Goal: Task Accomplishment & Management: Use online tool/utility

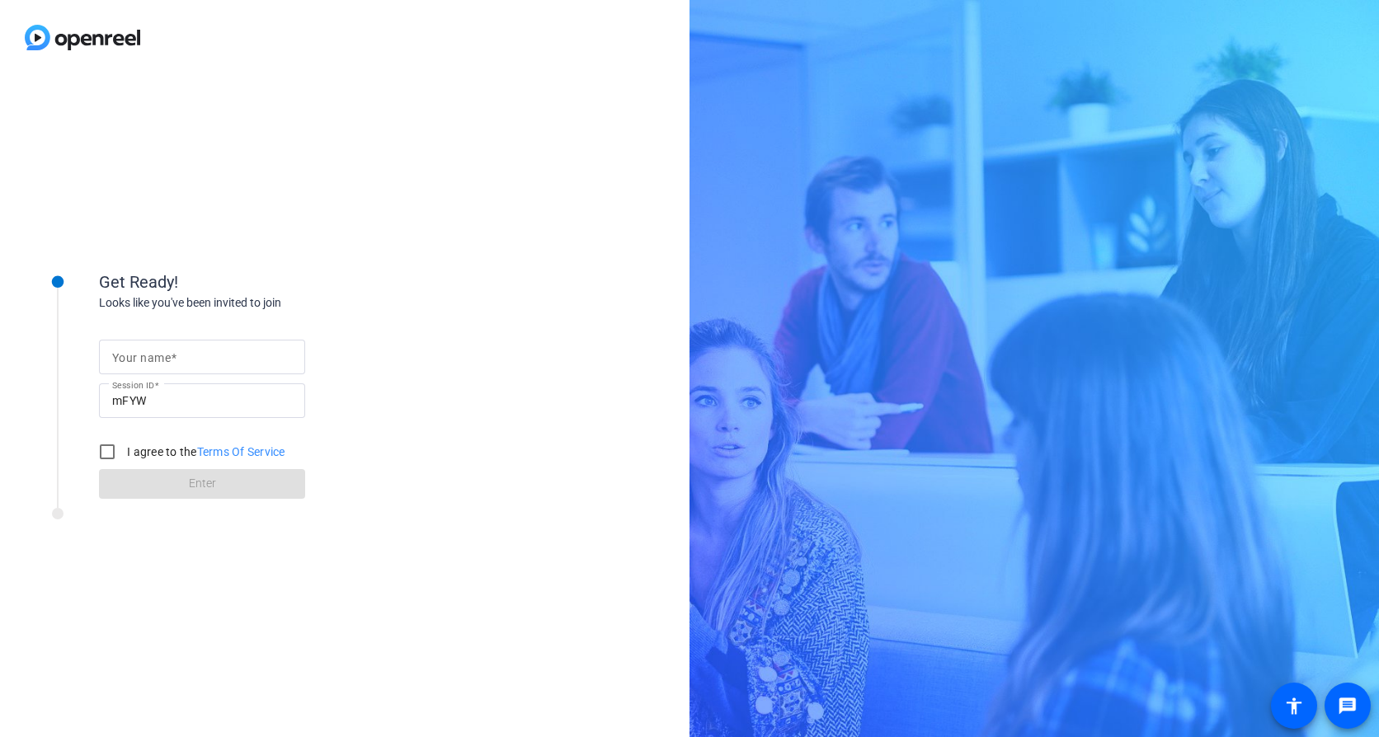
click at [189, 347] on input "Your name" at bounding box center [202, 357] width 180 height 20
type input "[PERSON_NAME]"
click at [104, 449] on input "I agree to the Terms Of Service" at bounding box center [107, 451] width 33 height 33
checkbox input "true"
click at [197, 452] on span "Enter" at bounding box center [202, 483] width 27 height 17
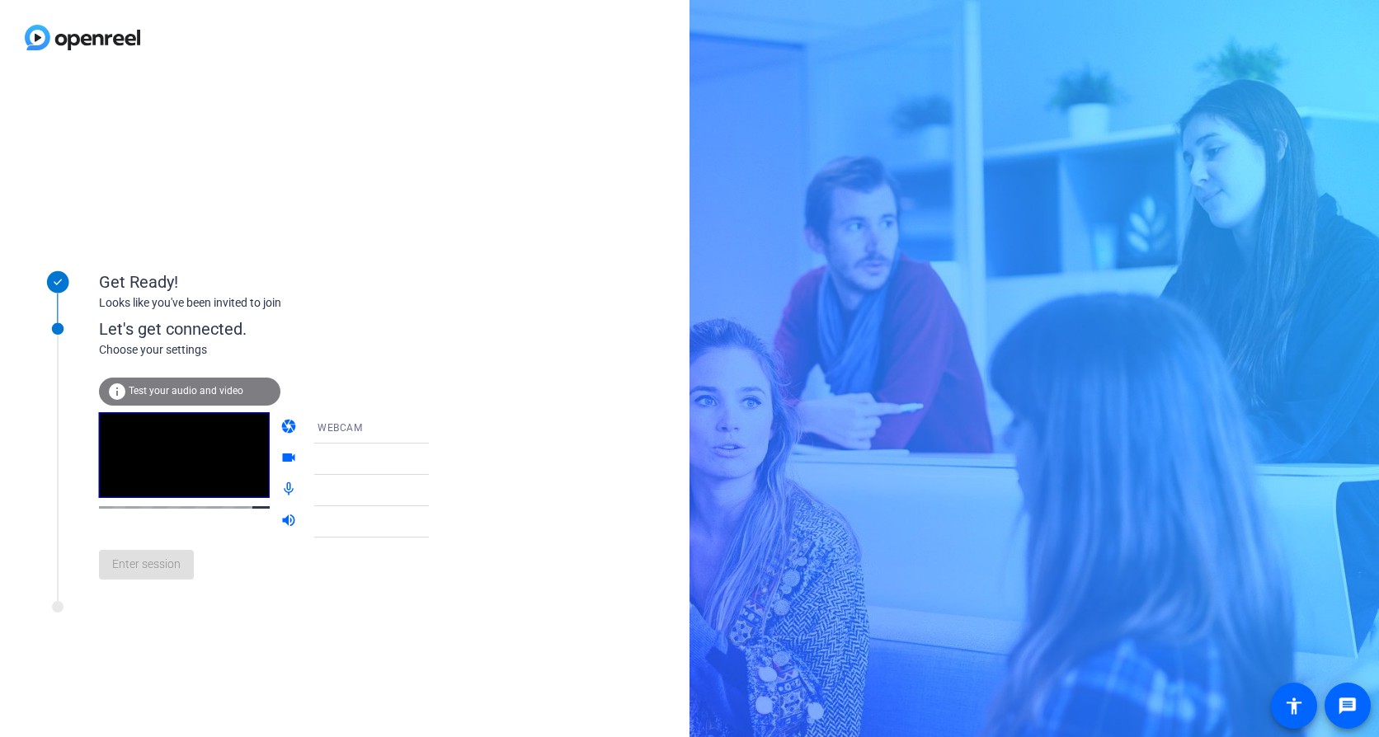
click at [309, 452] on div at bounding box center [222, 611] width 412 height 21
click at [170, 452] on span "Enter session" at bounding box center [146, 564] width 68 height 17
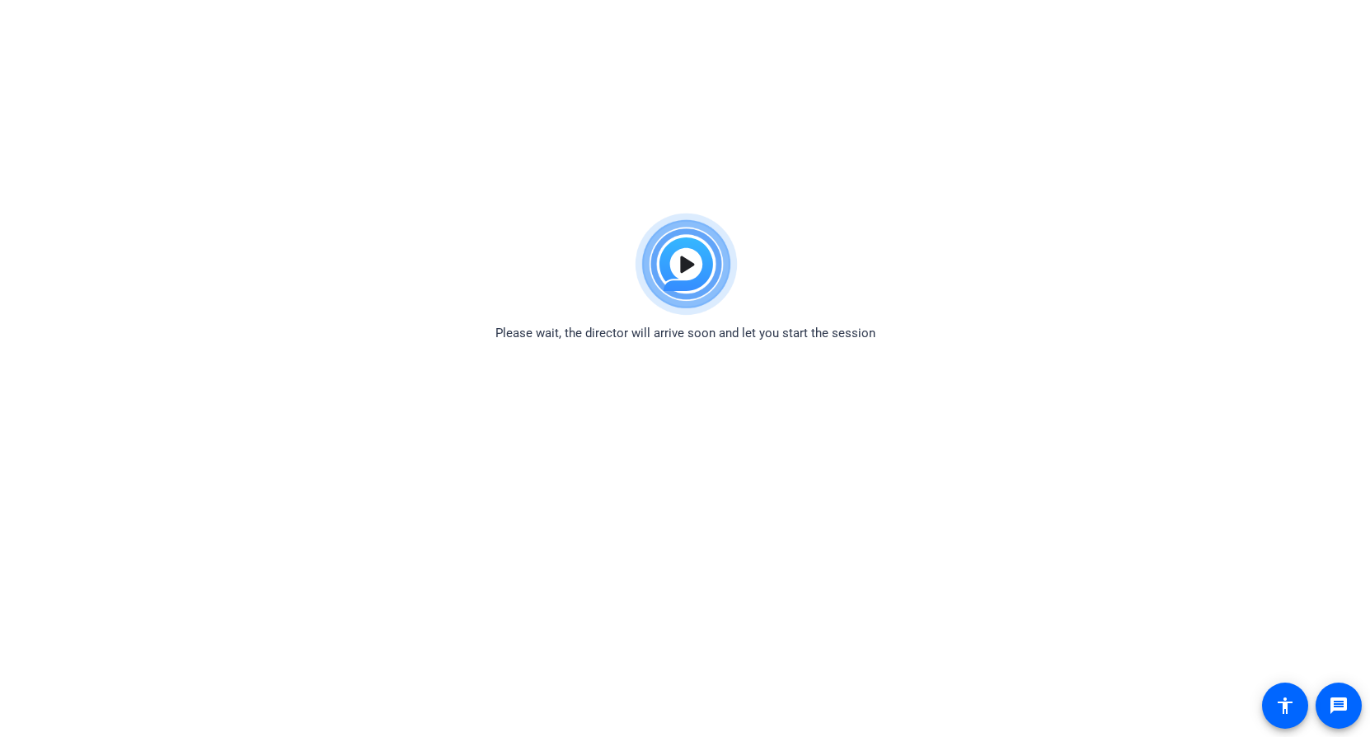
click at [437, 265] on div "Please wait, the director will arrive soon and let you start the session" at bounding box center [685, 274] width 1370 height 138
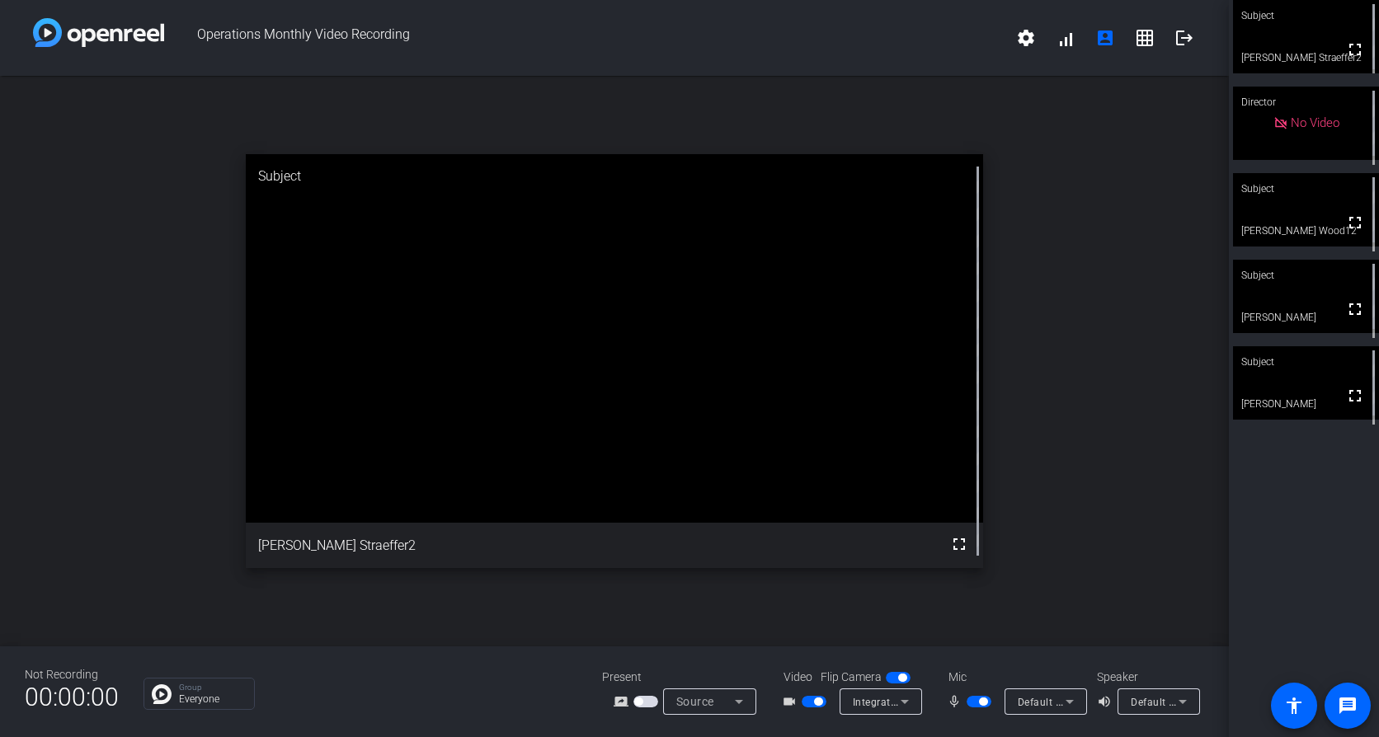
click at [812, 452] on span "button" at bounding box center [813, 702] width 25 height 12
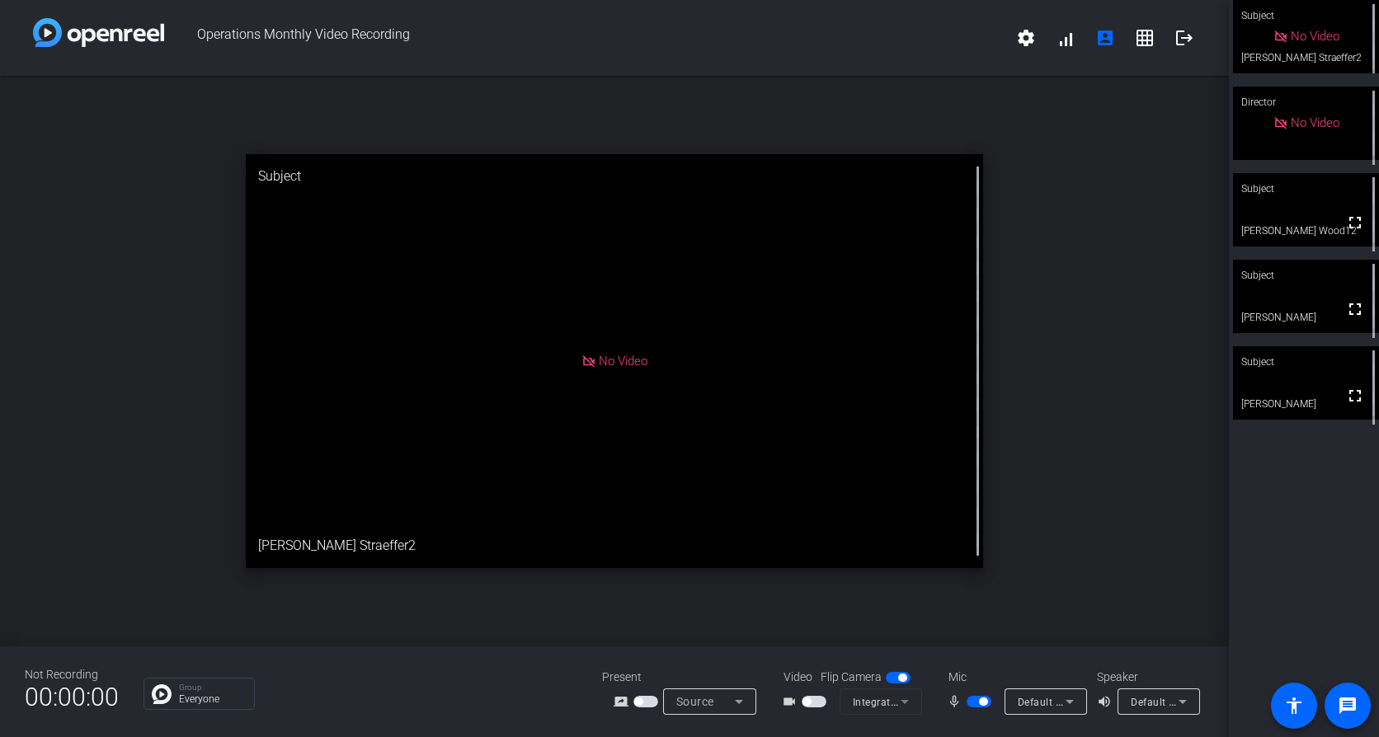
click at [814, 452] on span "button" at bounding box center [983, 702] width 8 height 8
click at [814, 452] on span "button" at bounding box center [971, 702] width 8 height 8
click at [814, 452] on span "button" at bounding box center [978, 702] width 25 height 12
click at [814, 452] on span "button" at bounding box center [971, 702] width 8 height 8
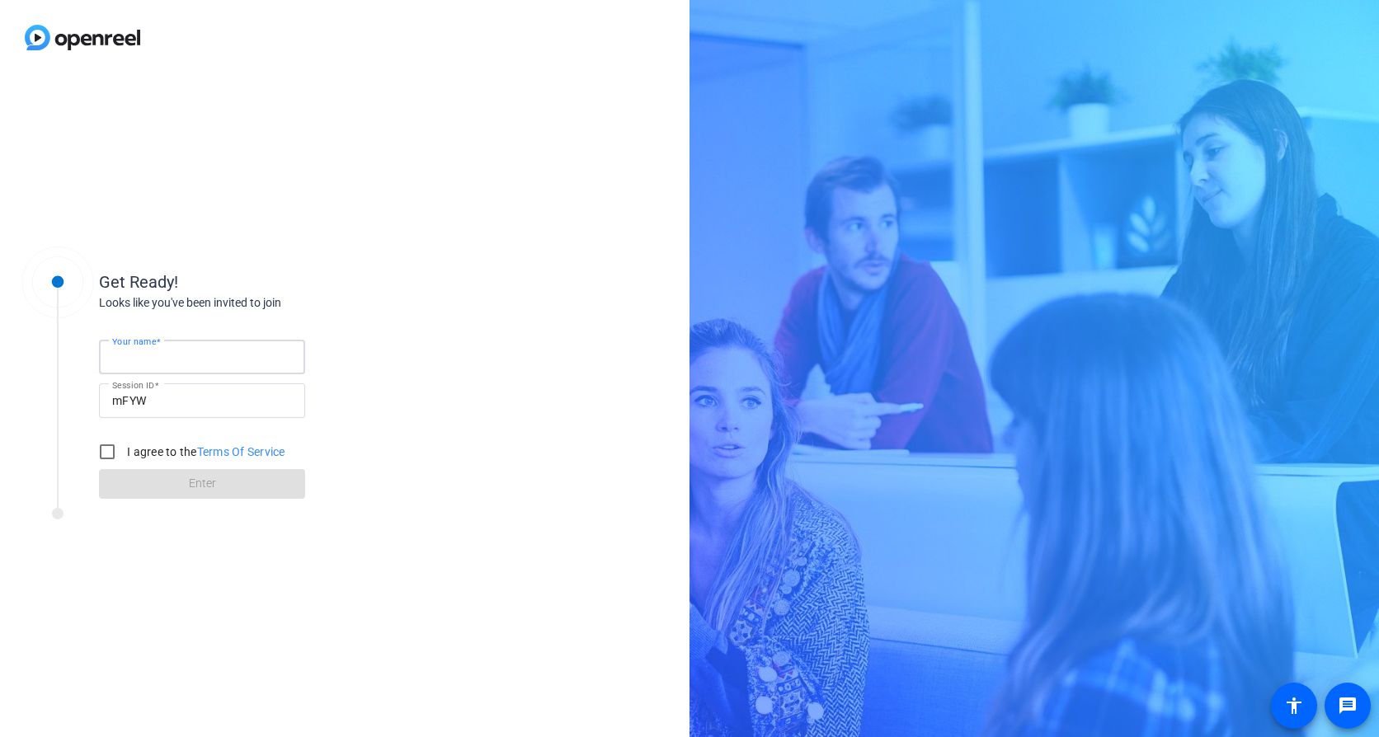
click at [232, 361] on input "Your name" at bounding box center [202, 357] width 180 height 20
type input "Sara Straeffr"
click at [106, 454] on input "I agree to the Terms Of Service" at bounding box center [107, 451] width 33 height 33
checkbox input "true"
click at [192, 486] on span "Enter" at bounding box center [202, 483] width 27 height 17
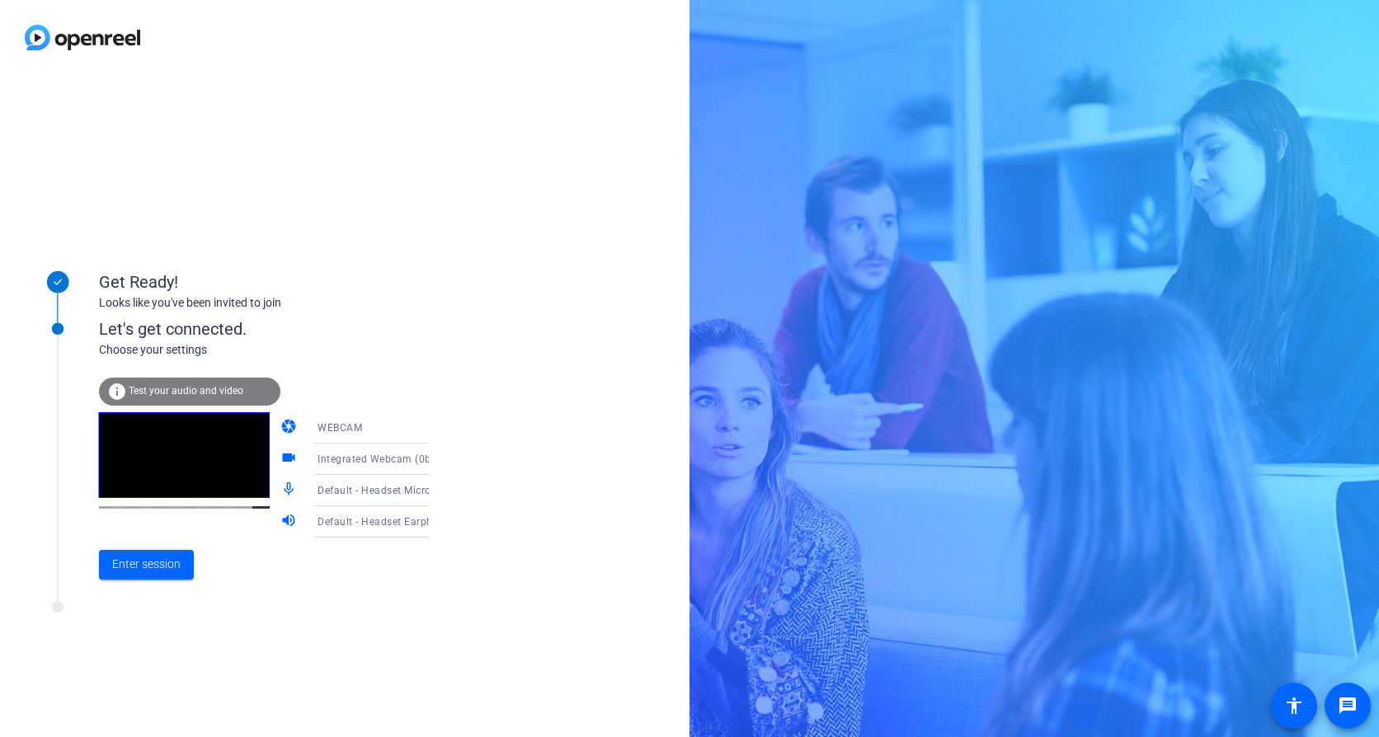
click at [195, 383] on div "info Test your audio and video" at bounding box center [189, 392] width 181 height 28
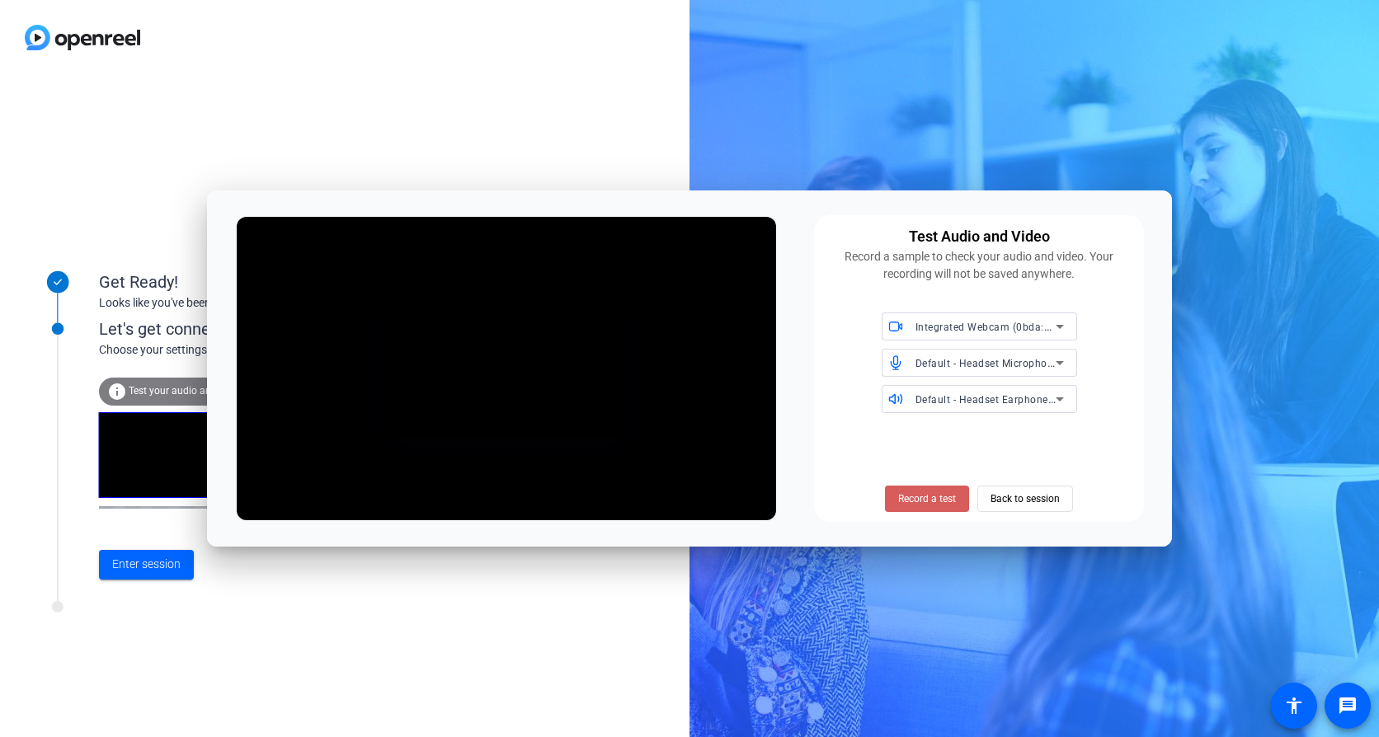
click at [904, 500] on span "Record a test" at bounding box center [927, 498] width 58 height 15
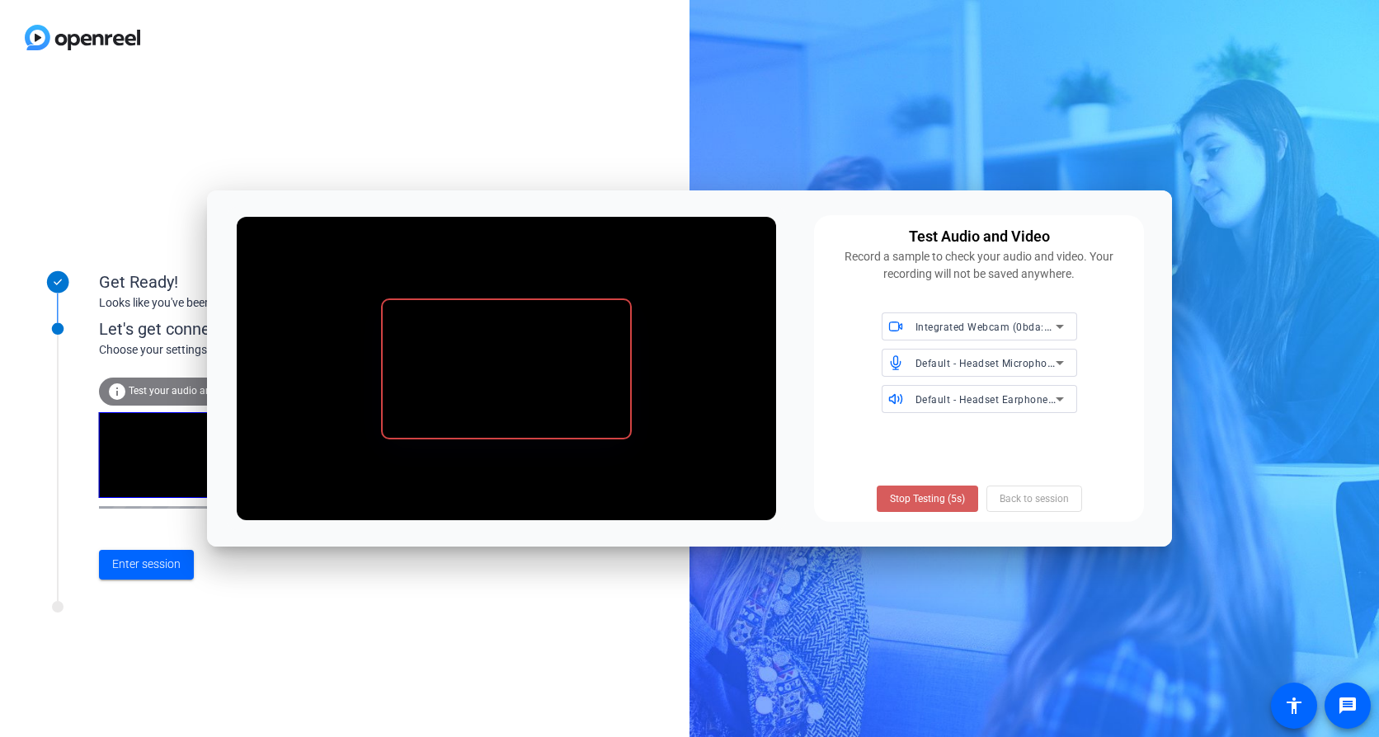
click at [923, 502] on span "Stop Testing (5s)" at bounding box center [927, 498] width 75 height 15
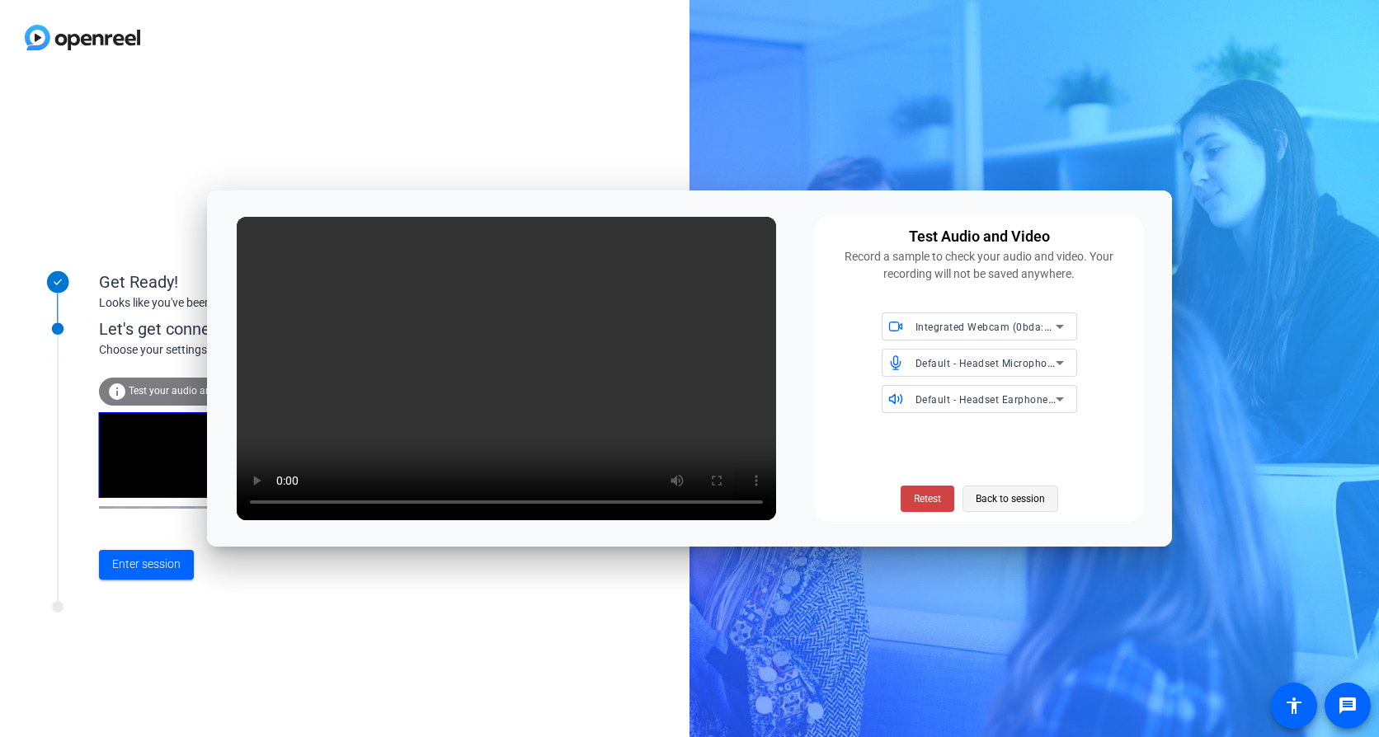
click at [990, 501] on span "Back to session" at bounding box center [1009, 498] width 69 height 31
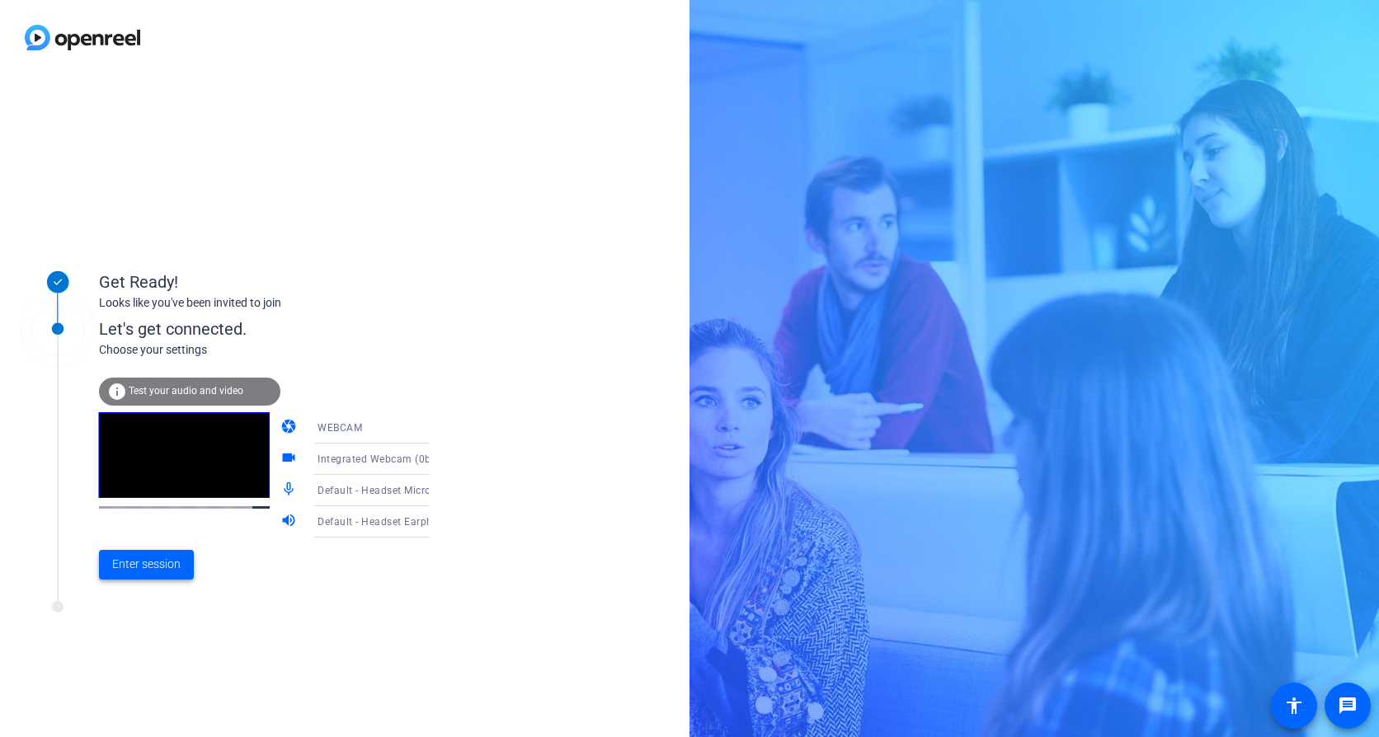
drag, startPoint x: 158, startPoint y: 571, endPoint x: 195, endPoint y: 570, distance: 36.3
click at [158, 570] on span "Enter session" at bounding box center [146, 564] width 68 height 17
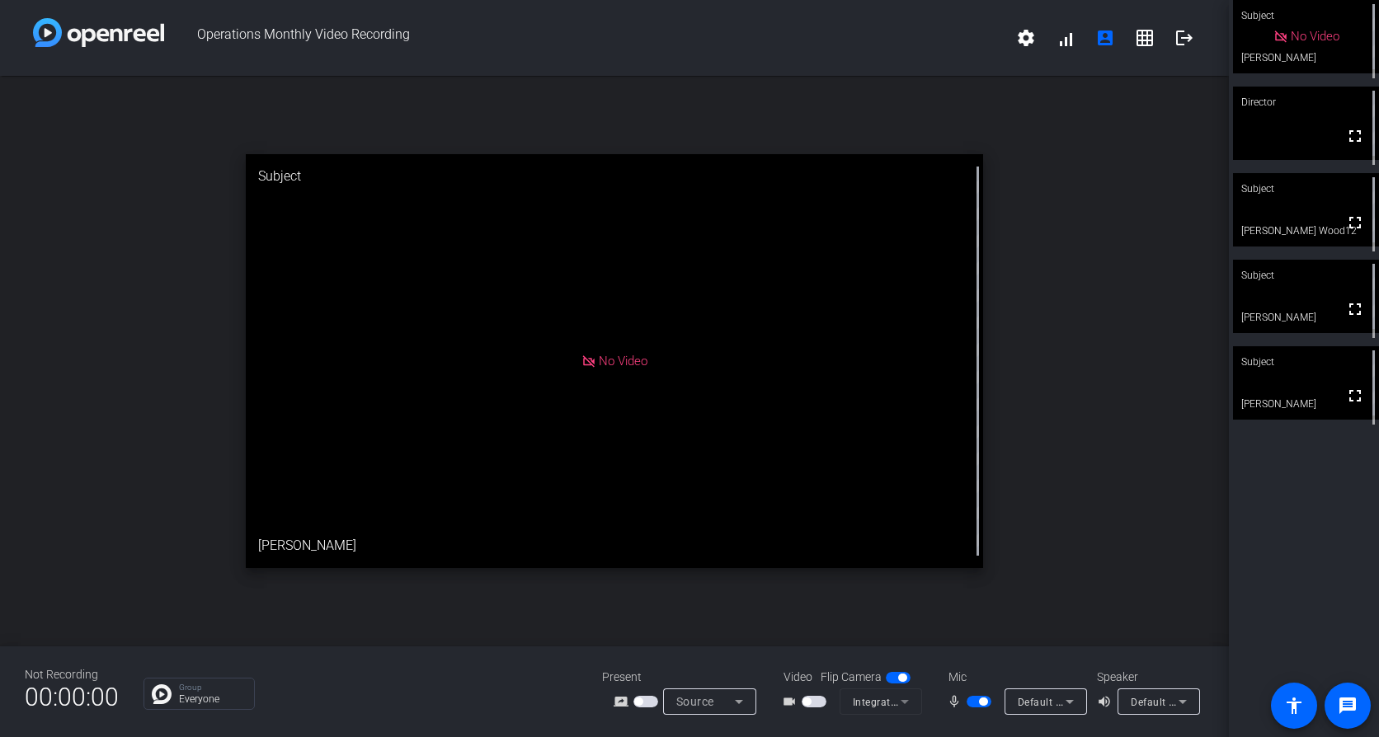
click at [806, 703] on span "button" at bounding box center [806, 702] width 8 height 8
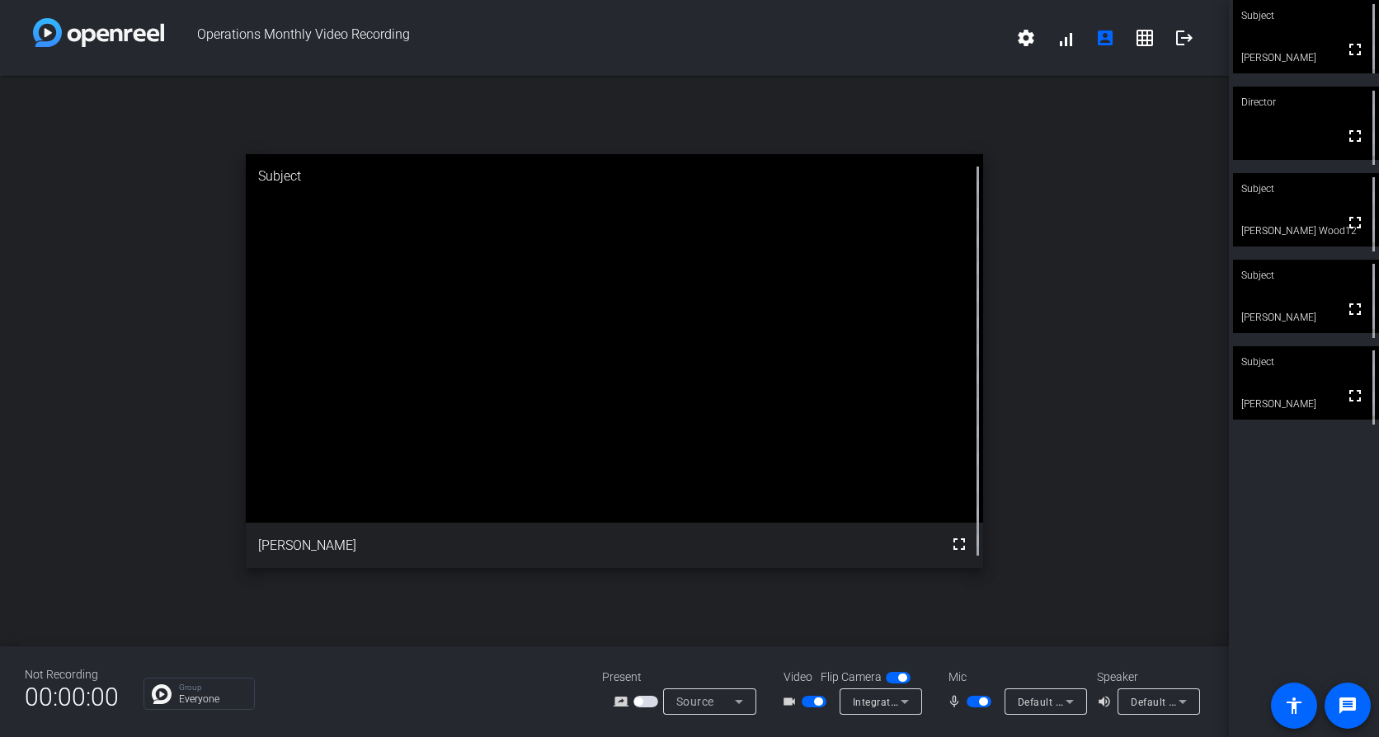
click at [817, 700] on span "button" at bounding box center [818, 702] width 8 height 8
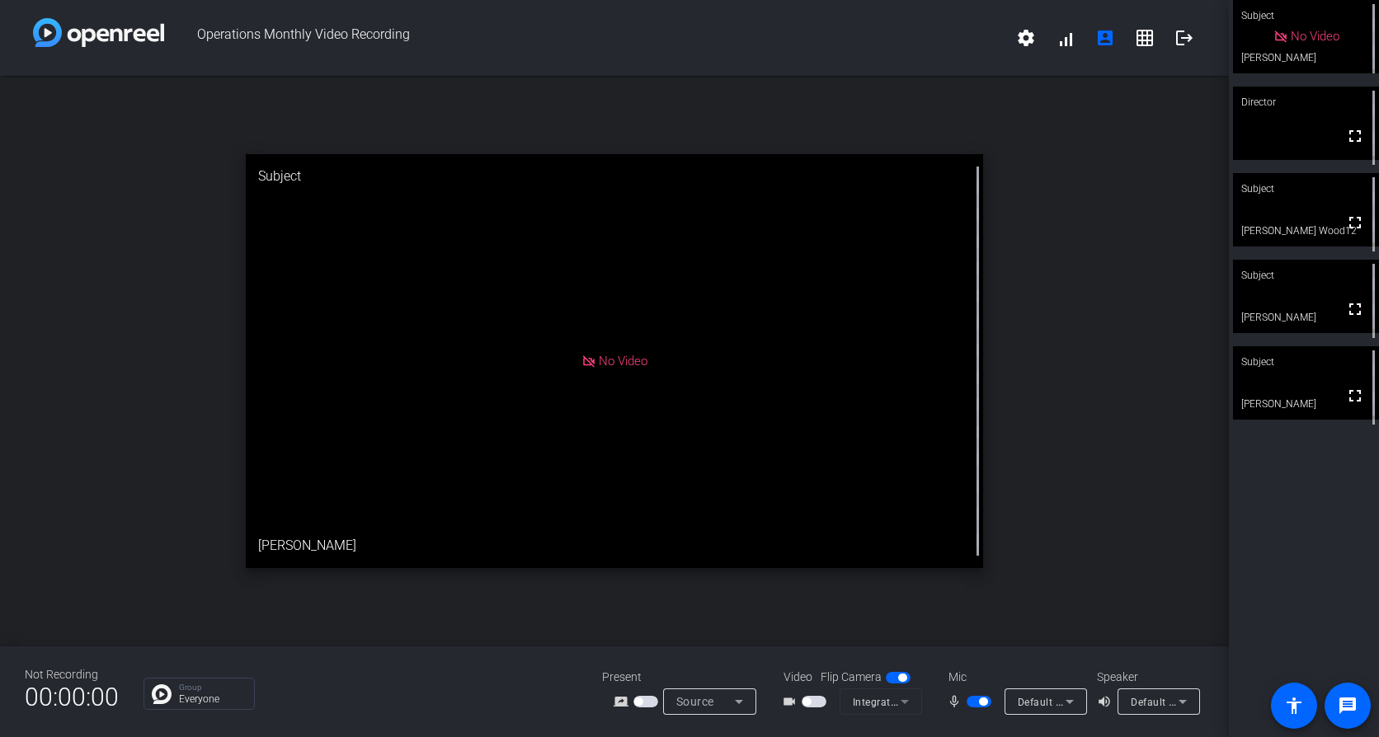
click at [988, 705] on span "button" at bounding box center [978, 702] width 25 height 12
click at [966, 698] on span "button" at bounding box center [978, 702] width 25 height 12
click at [985, 698] on span "button" at bounding box center [983, 702] width 8 height 8
